Goal: Information Seeking & Learning: Learn about a topic

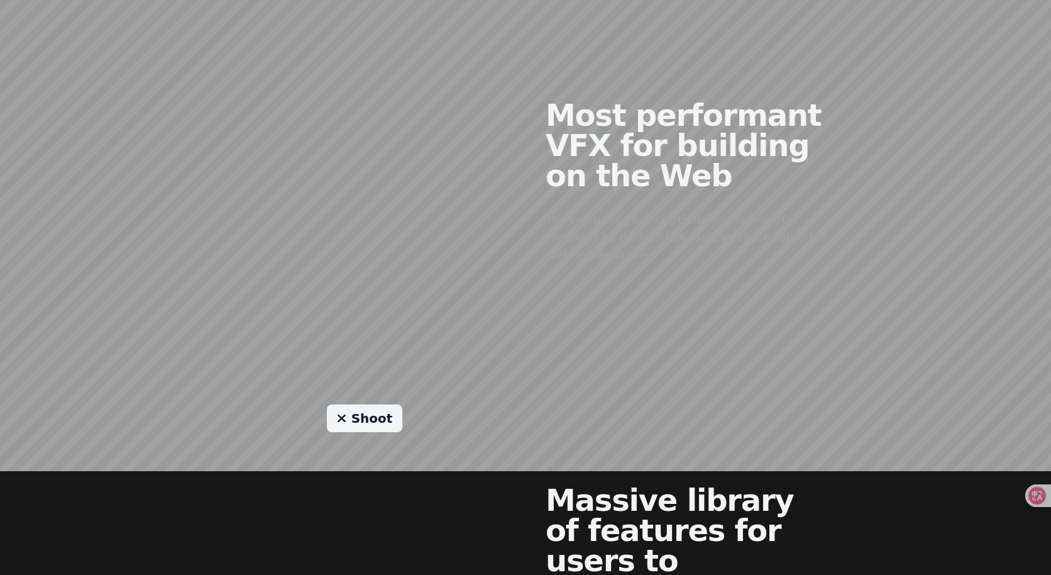
scroll to position [569, 0]
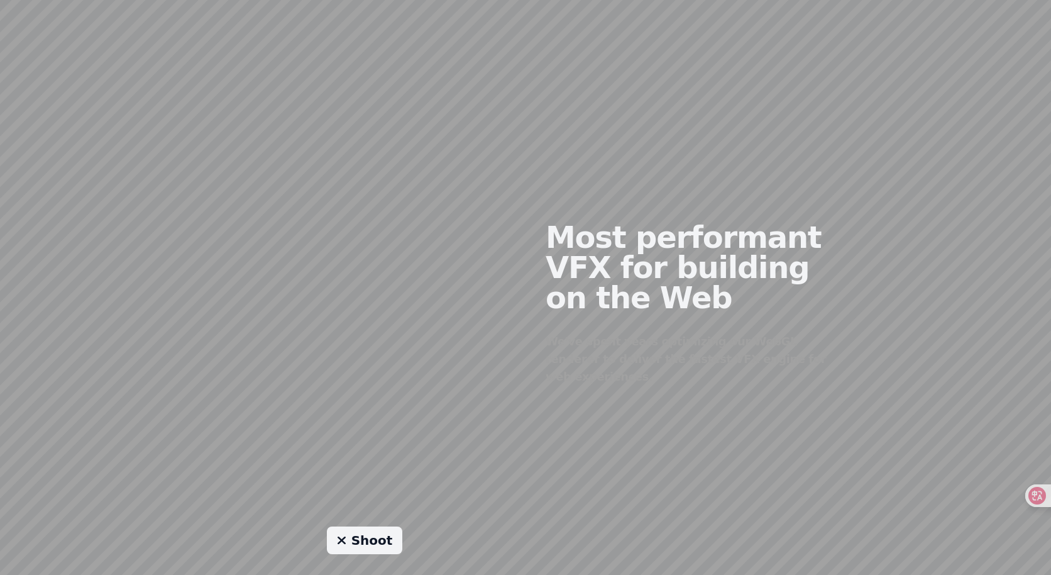
click at [681, 277] on h2 "Most performant VFX for building on the Web" at bounding box center [687, 267] width 282 height 91
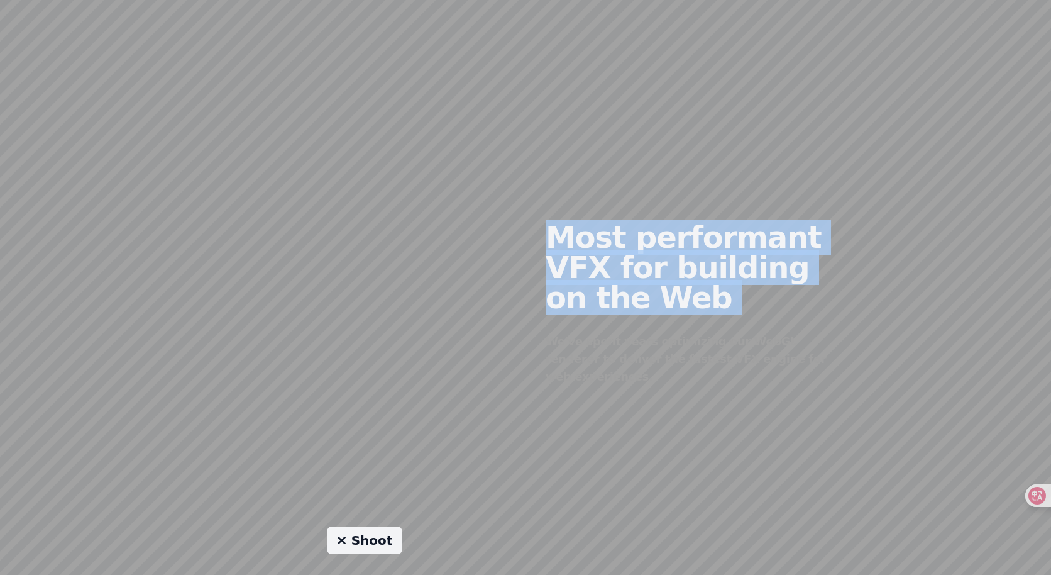
click at [681, 277] on h2 "Most performant VFX for building on the Web" at bounding box center [687, 267] width 282 height 91
click at [673, 316] on div at bounding box center [673, 316] width 0 height 0
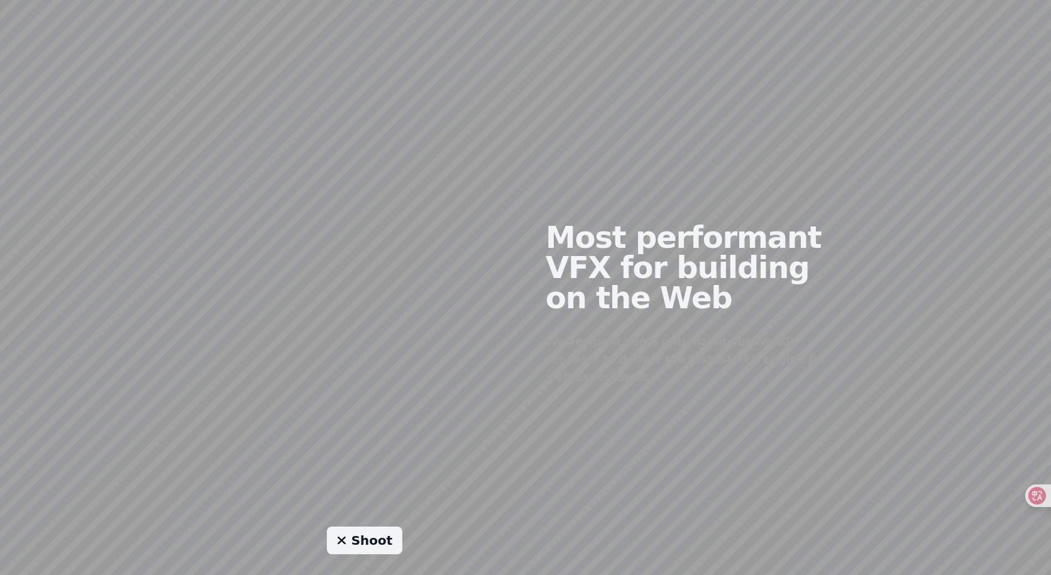
click at [703, 302] on h2 "Most performant VFX for building on the Web" at bounding box center [687, 267] width 282 height 91
click at [776, 253] on h2 "Most performant VFX for building on the Web" at bounding box center [687, 267] width 282 height 91
click at [787, 243] on h2 "Most performant VFX for building on the Web" at bounding box center [687, 267] width 282 height 91
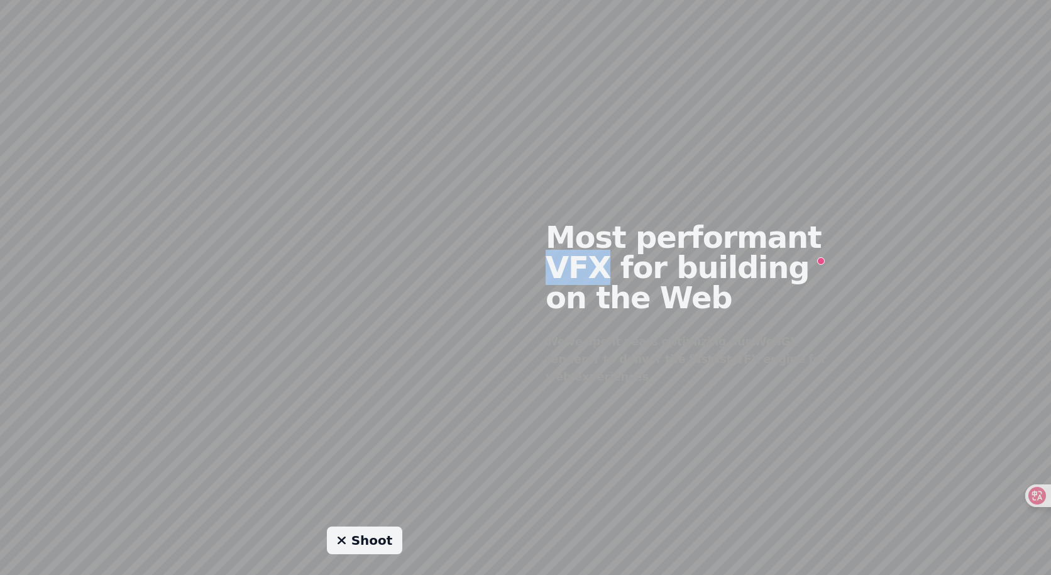
copy h2 "VFX"
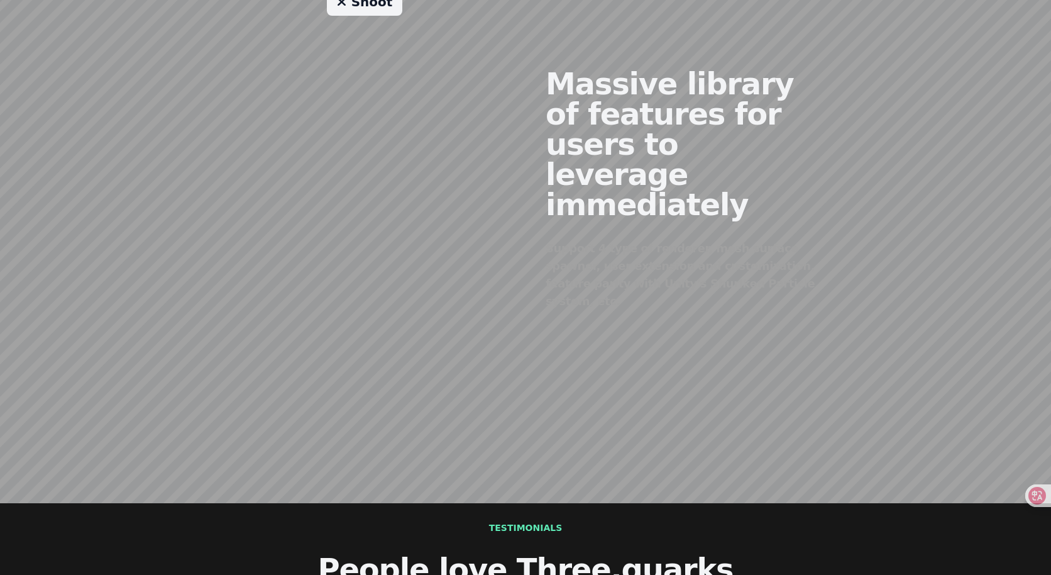
scroll to position [947, 0]
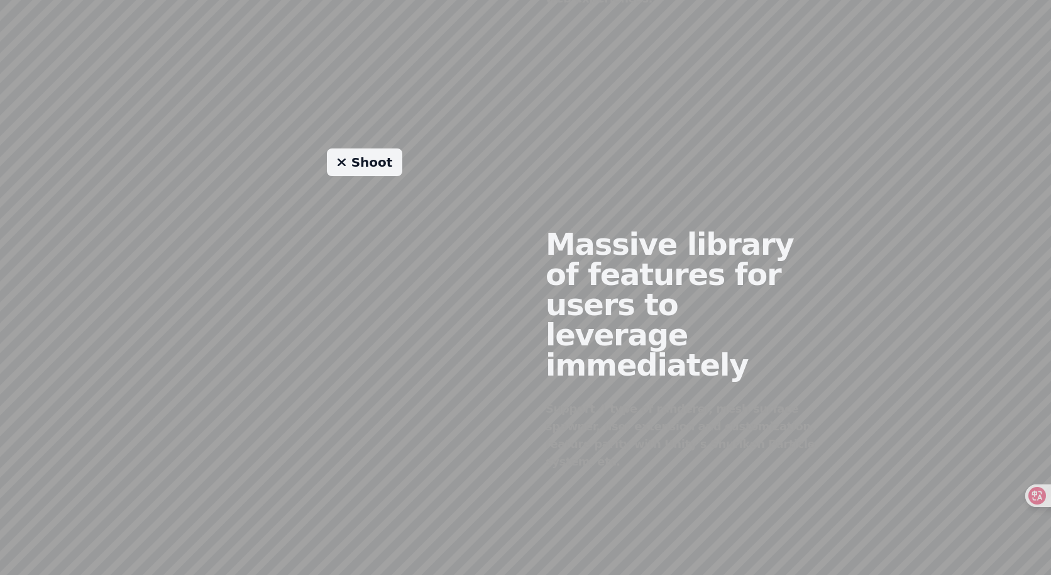
click at [675, 314] on div "Massive library of features for users to leverage immediately Support 4 type of…" at bounding box center [687, 339] width 322 height 382
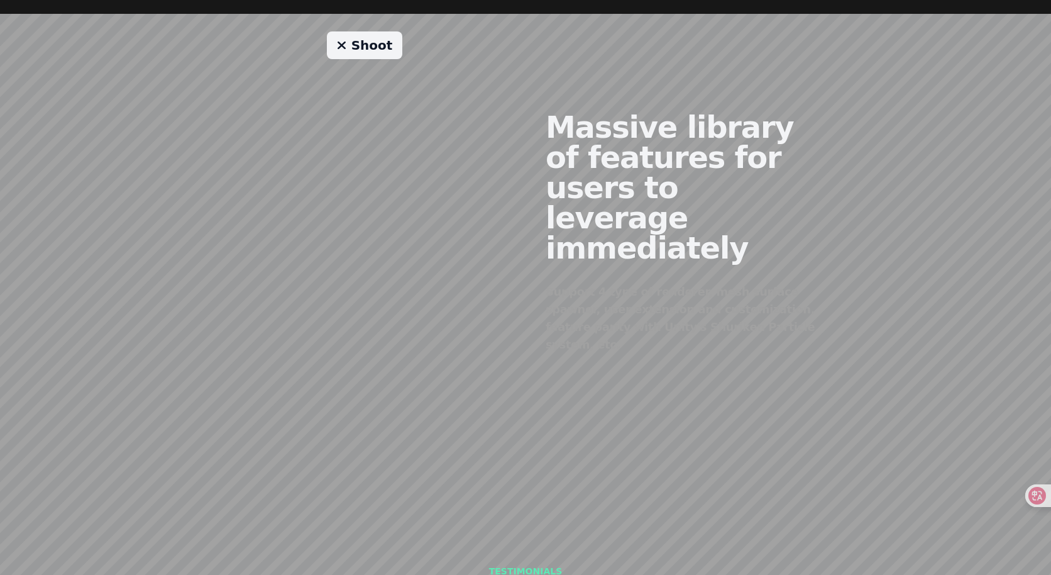
scroll to position [1079, 0]
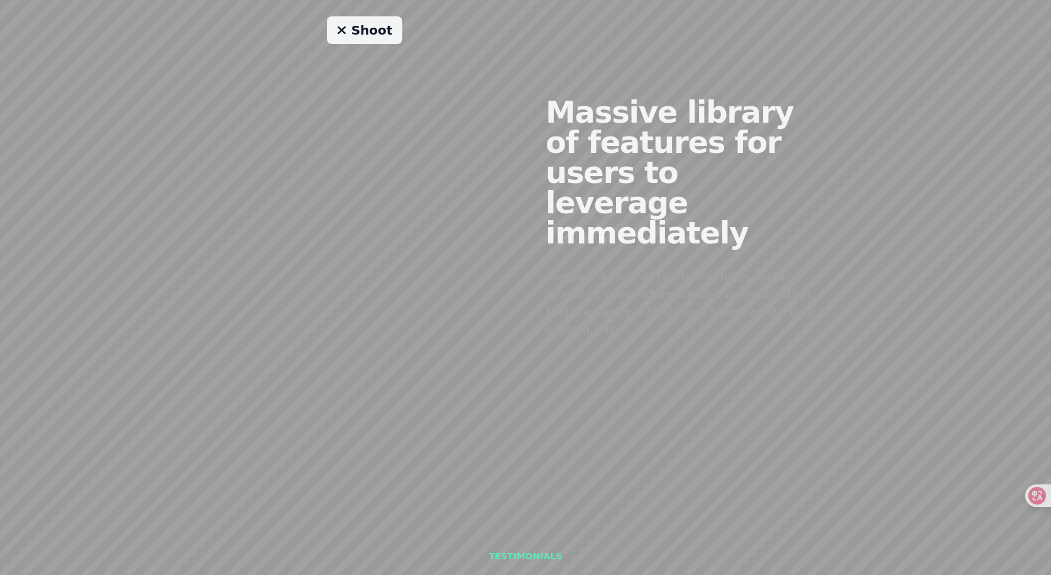
click at [246, 138] on div "Shoot" at bounding box center [365, 207] width 322 height 382
click at [605, 268] on div "Support 4 type of renderer, mesh surface spawner, user extension and customizat…" at bounding box center [687, 303] width 282 height 70
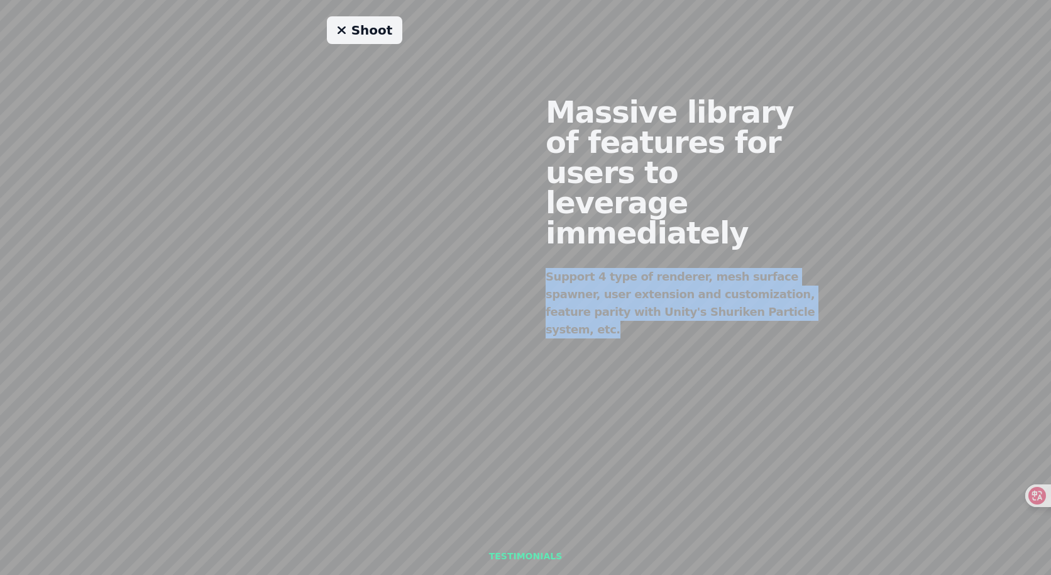
click at [605, 268] on div "Support 4 type of renderer, mesh surface spawner, user extension and customizat…" at bounding box center [687, 303] width 282 height 70
click at [597, 241] on div at bounding box center [597, 241] width 0 height 0
click at [654, 268] on div "Support 4 type of renderer, mesh surface spawner, user extension and customizat…" at bounding box center [687, 303] width 282 height 70
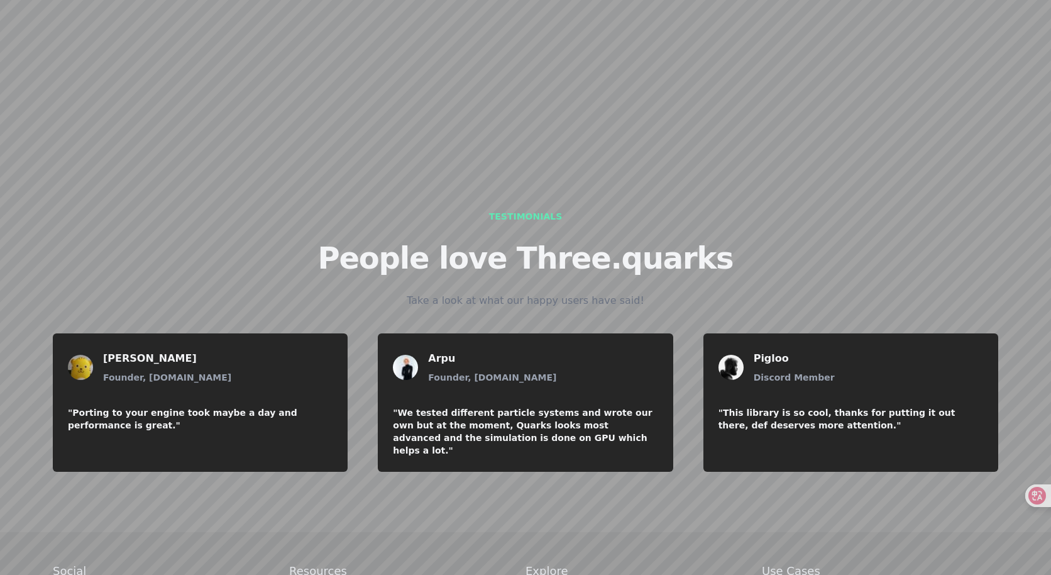
scroll to position [1454, 0]
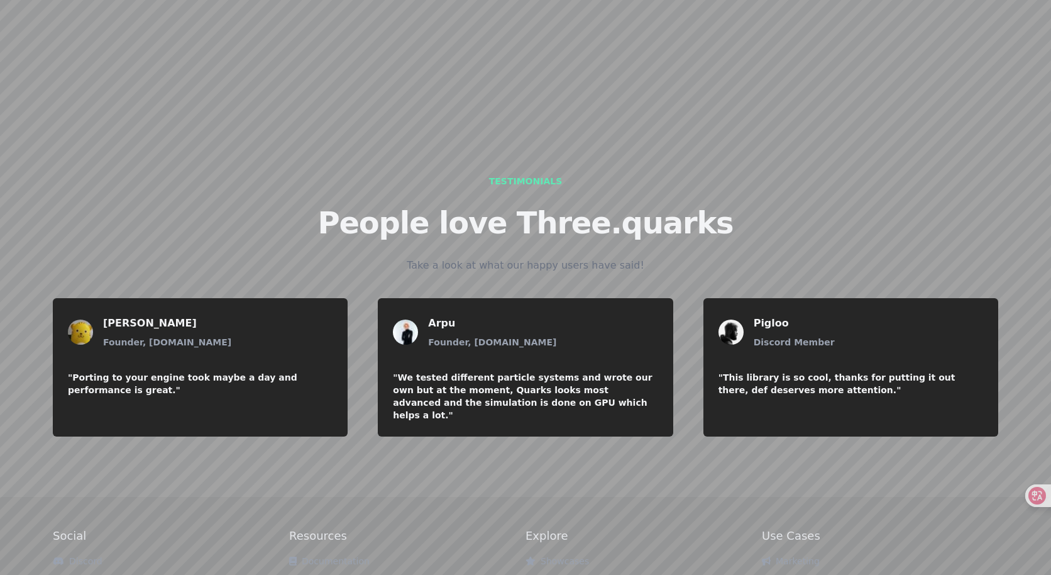
click at [317, 574] on link "Examples" at bounding box center [318, 583] width 59 height 10
